Goal: Task Accomplishment & Management: Manage account settings

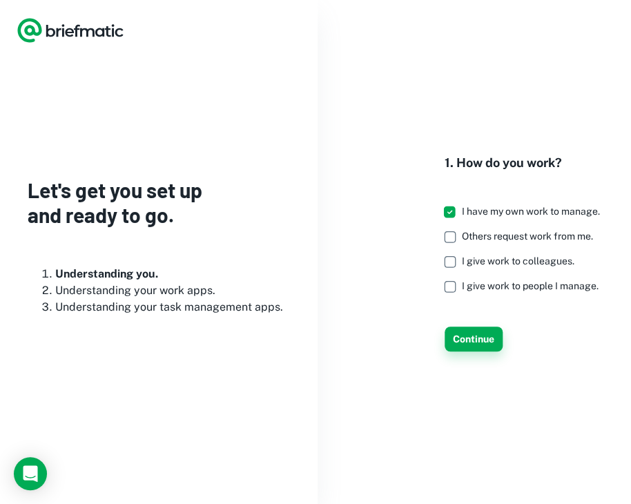
click at [479, 351] on button "Continue" at bounding box center [474, 339] width 58 height 25
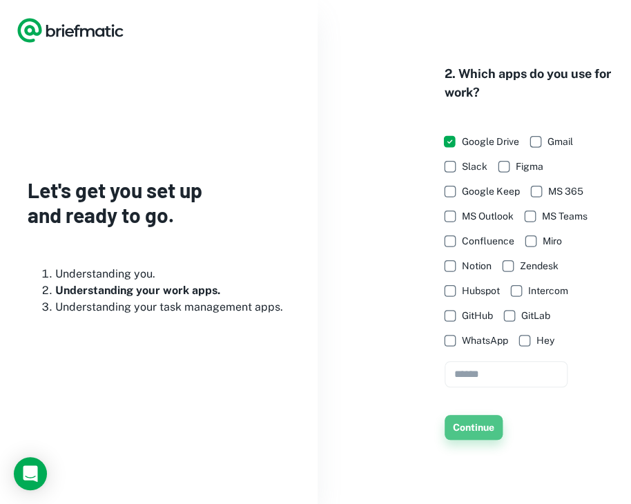
click at [483, 437] on button "Continue" at bounding box center [474, 427] width 58 height 25
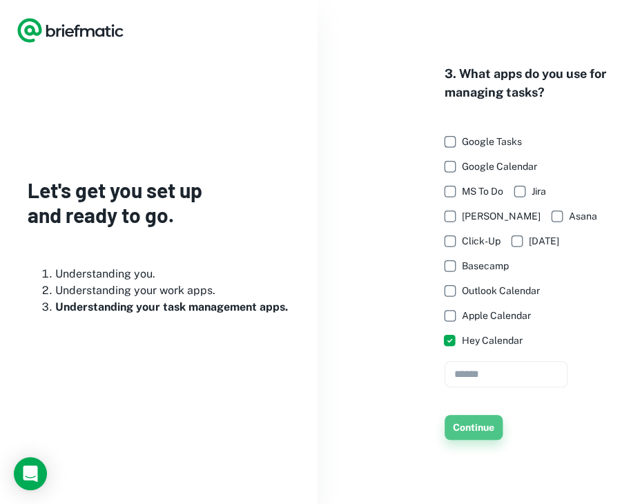
click at [469, 432] on button "Continue" at bounding box center [474, 427] width 58 height 25
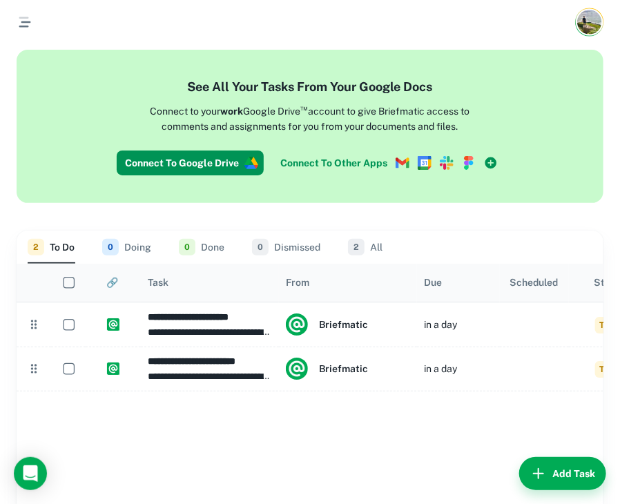
click at [594, 23] on img "Account button" at bounding box center [589, 22] width 24 height 24
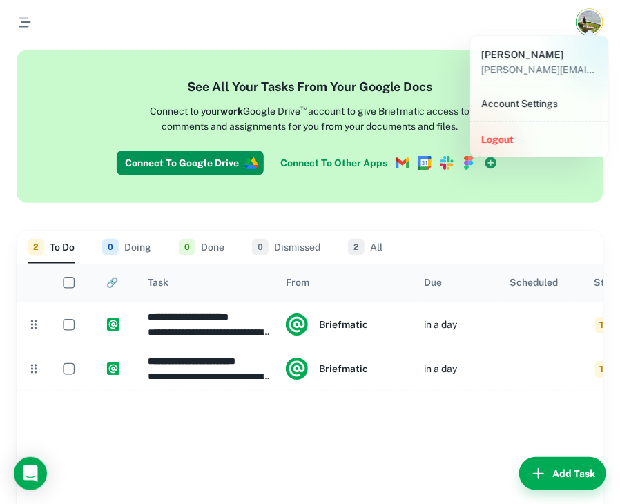
click at [538, 99] on li "Account Settings" at bounding box center [539, 103] width 127 height 23
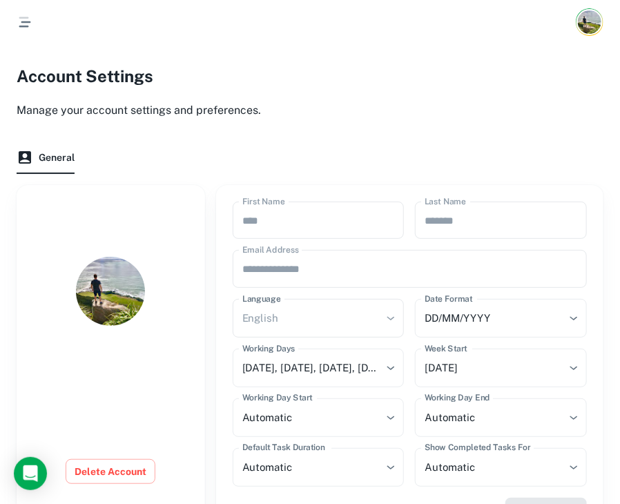
scroll to position [79, 0]
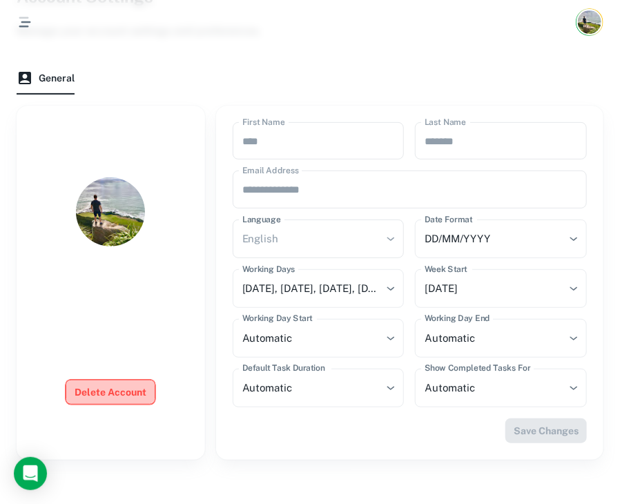
click at [114, 397] on button "Delete Account" at bounding box center [111, 392] width 90 height 25
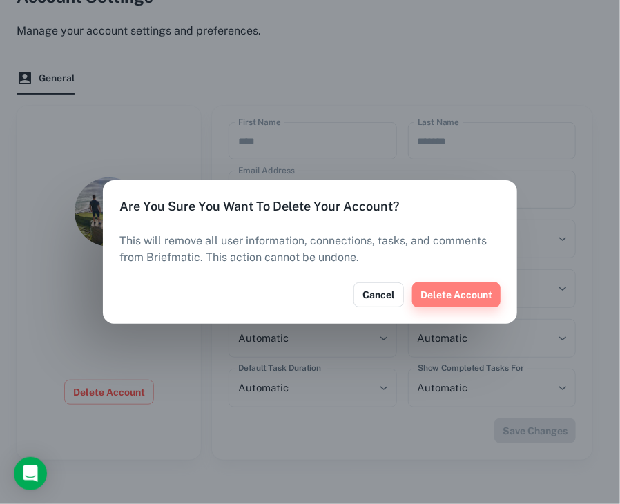
click at [439, 299] on button "Delete Account" at bounding box center [456, 294] width 88 height 25
